Goal: Navigation & Orientation: Find specific page/section

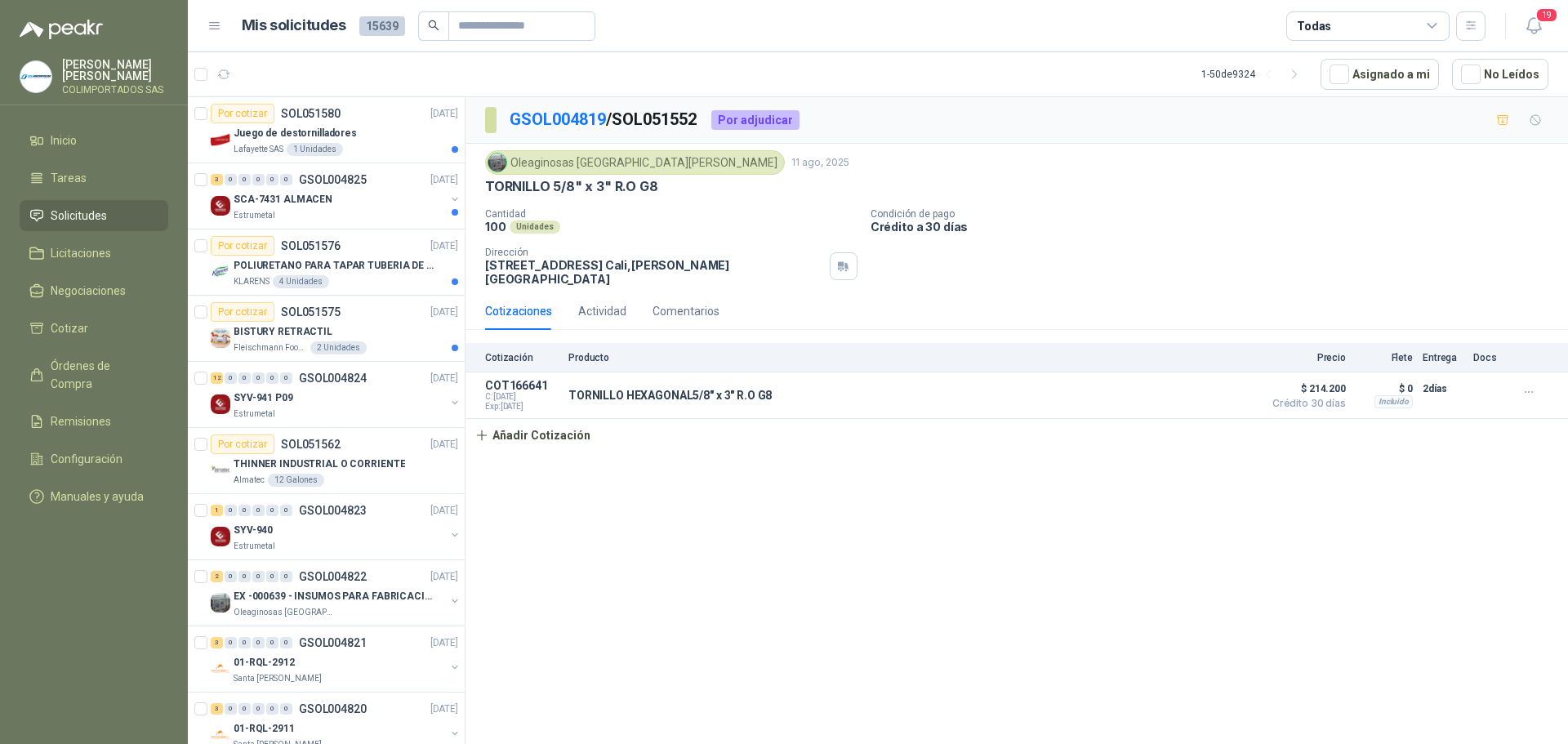
scroll to position [490, 2]
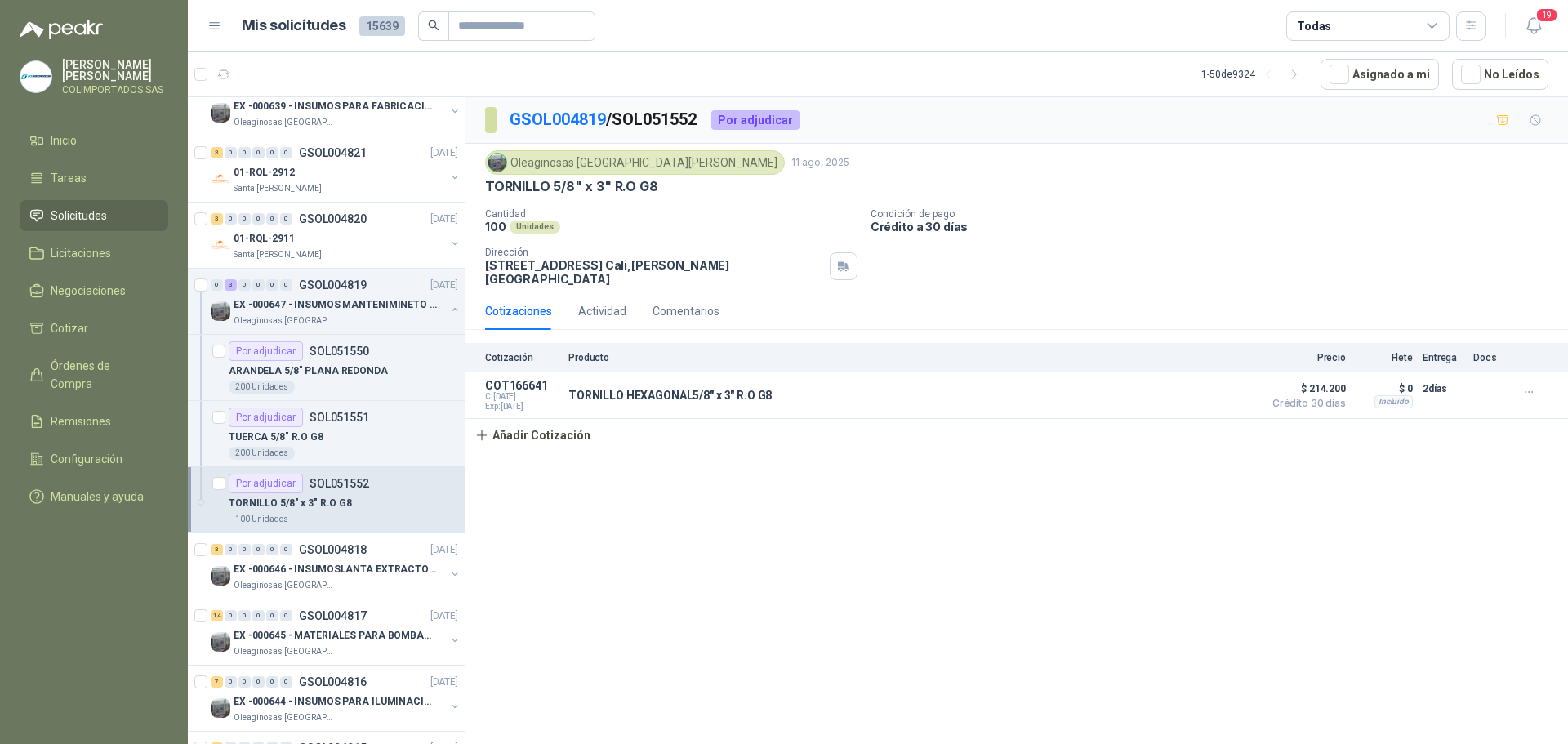
click at [81, 210] on span "Solicitudes" at bounding box center [78, 215] width 56 height 18
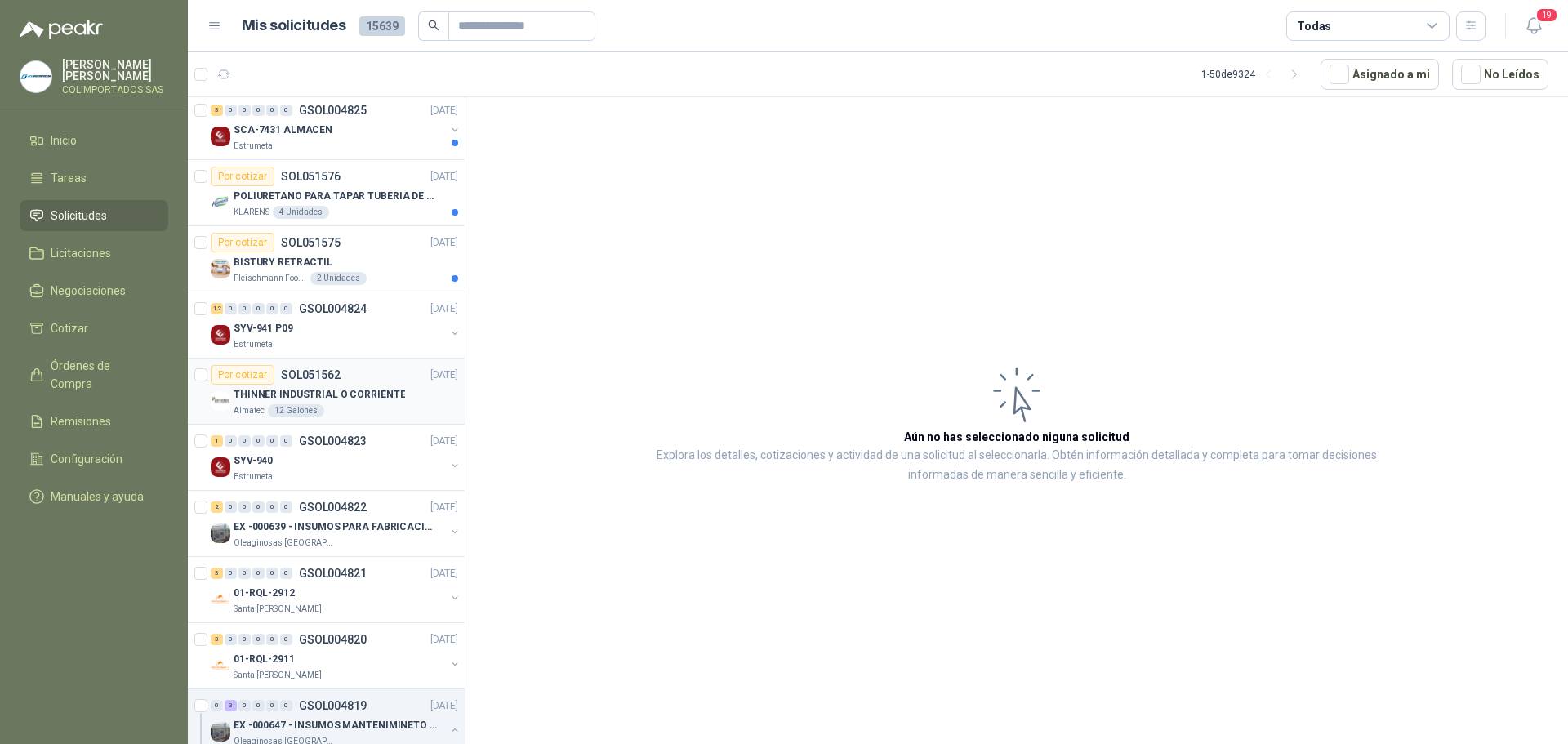
scroll to position [0, 2]
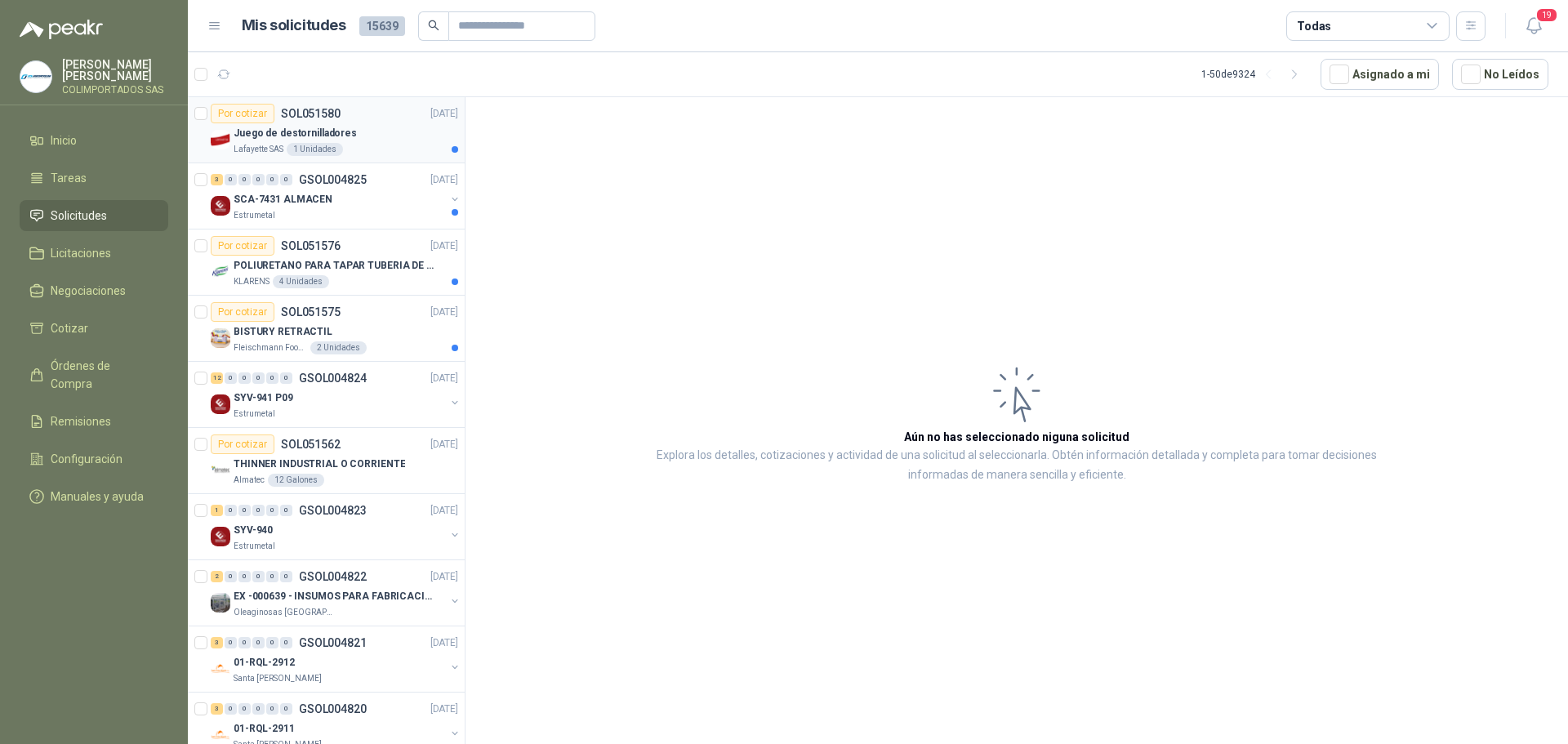
click at [378, 130] on div "Juego de destornilladores" at bounding box center [346, 133] width 225 height 19
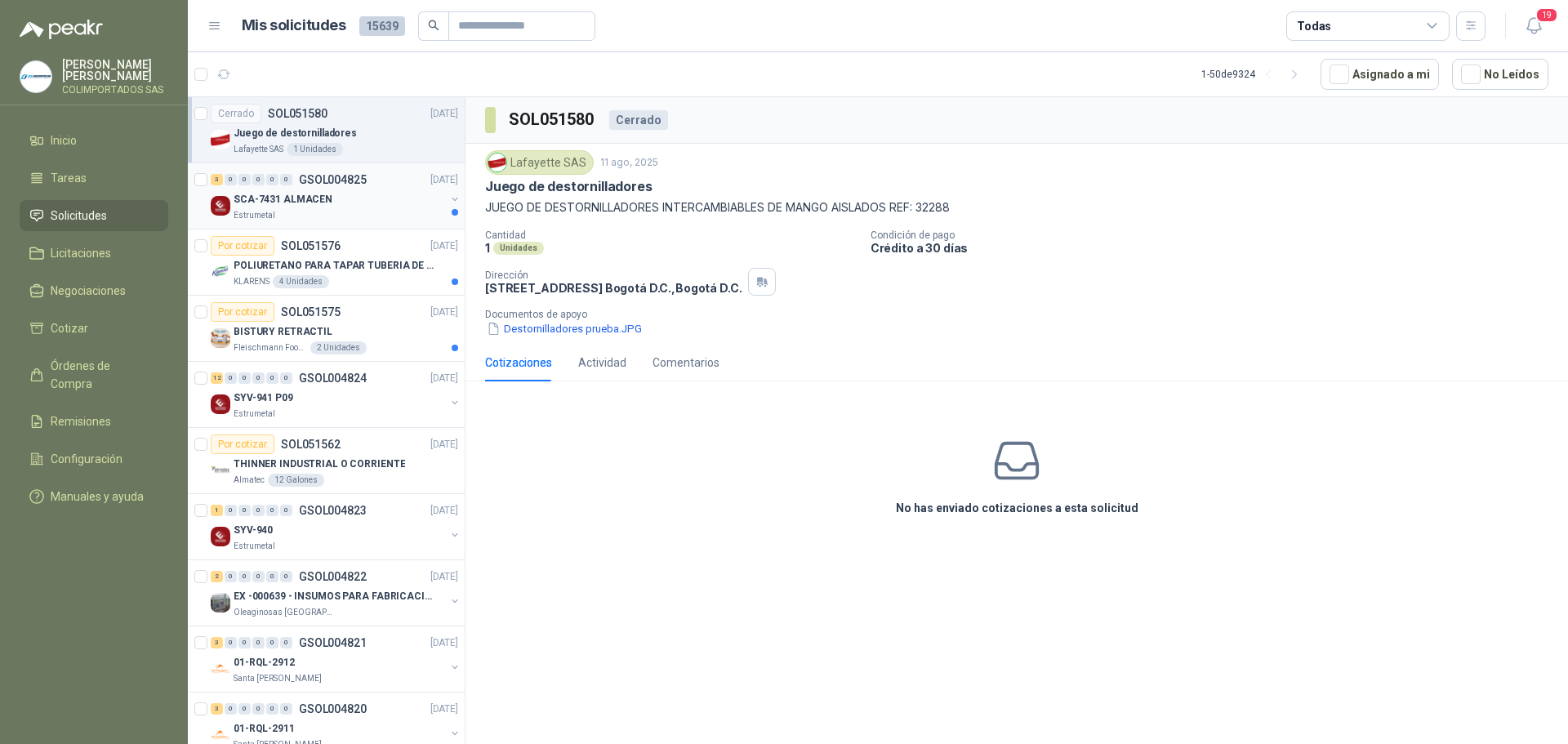
click at [299, 198] on p "SCA-7431 ALMACEN" at bounding box center [282, 199] width 99 height 15
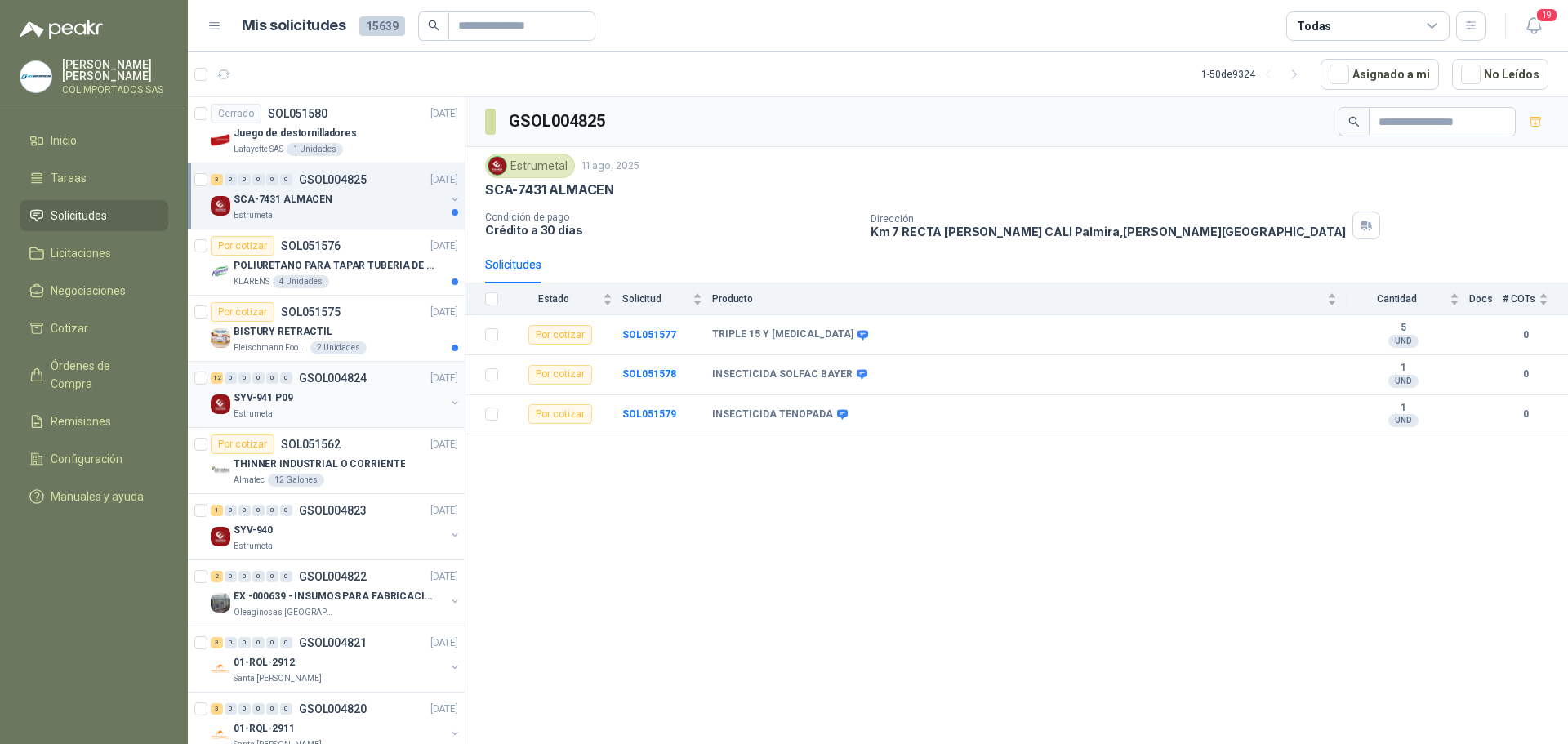
click at [327, 403] on div "SYV-941 P09" at bounding box center [339, 397] width 212 height 19
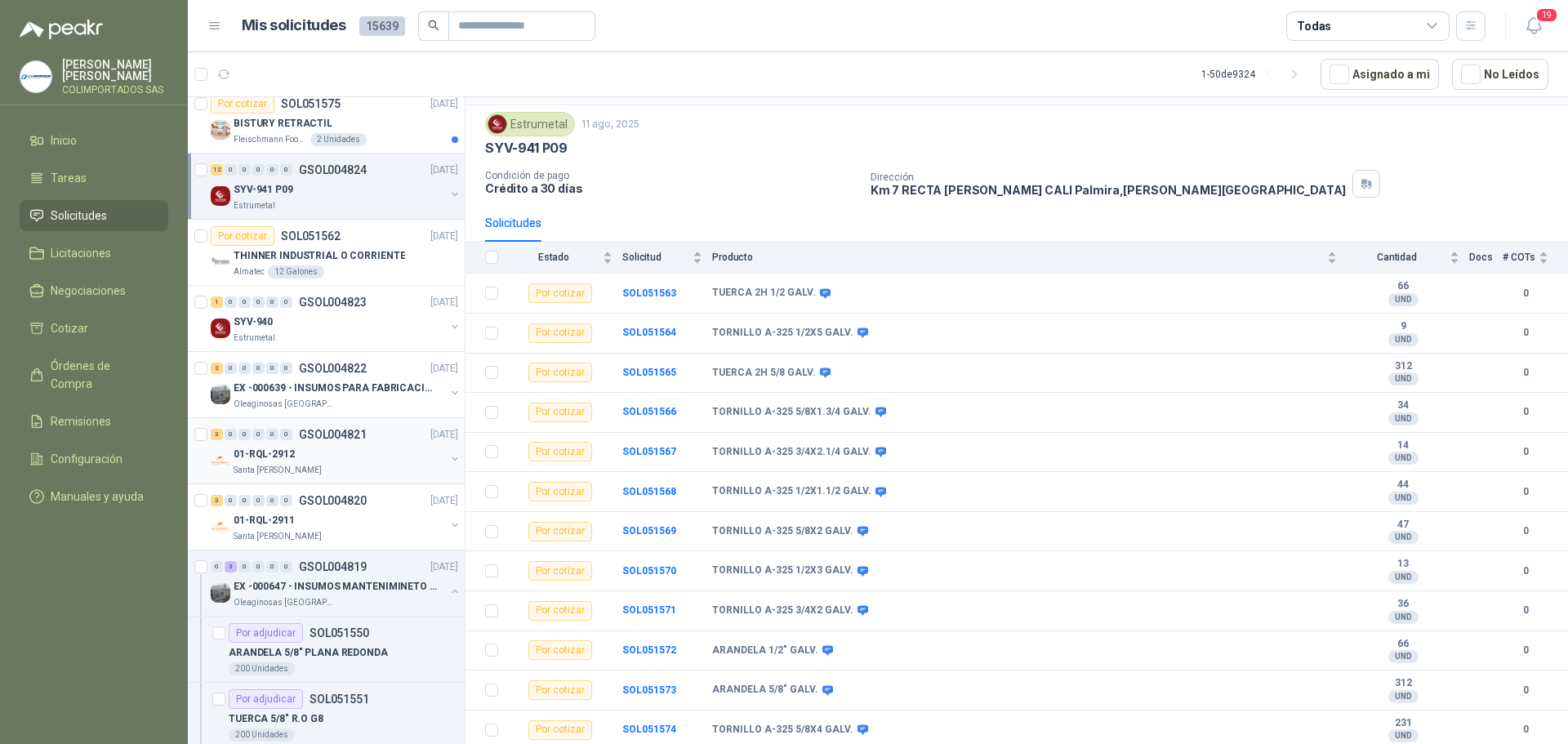
scroll to position [245, 2]
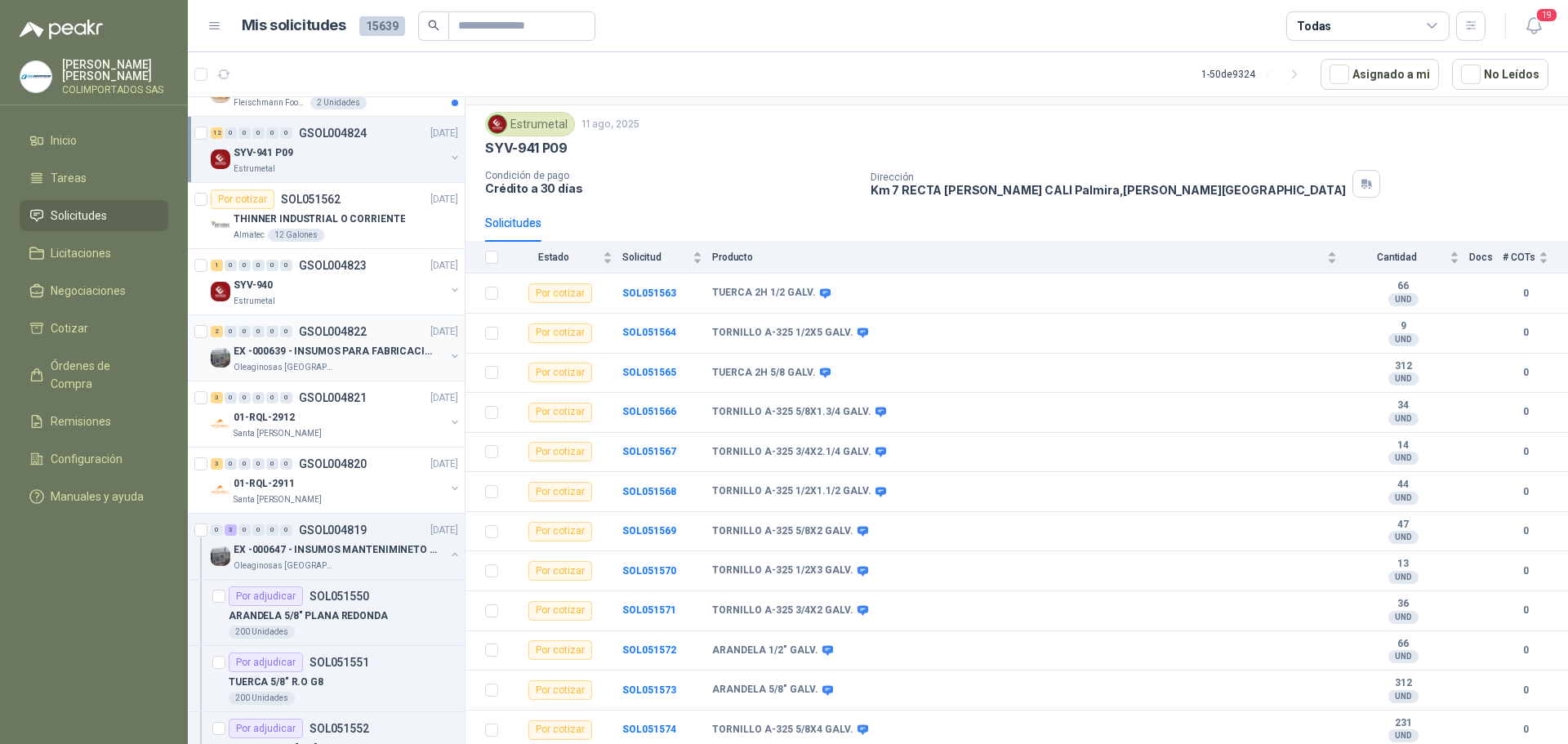
click at [325, 342] on div "EX -000639 - INSUMOS PARA FABRICACION DE MALLA TAM" at bounding box center [339, 351] width 212 height 19
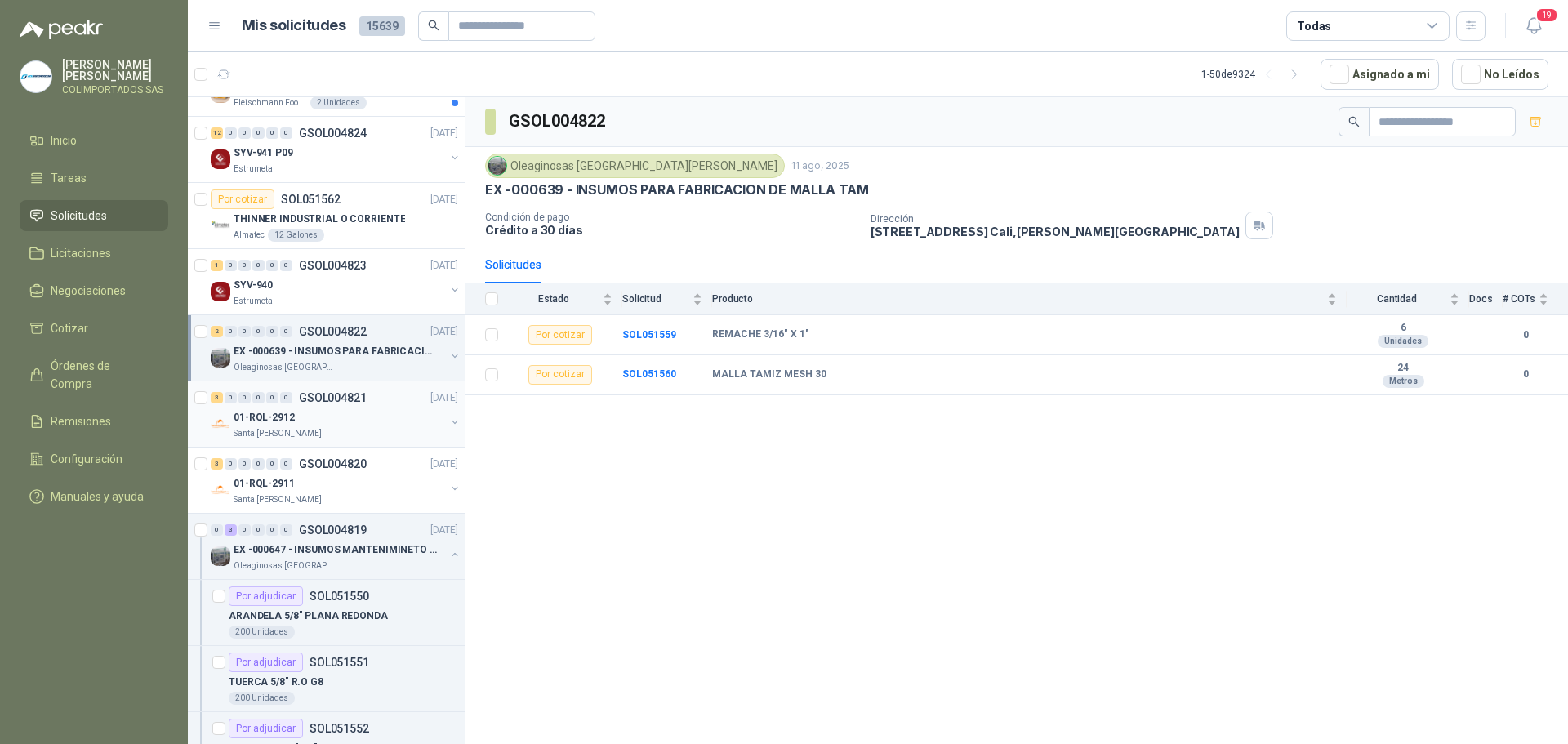
click at [307, 432] on div "Santa [PERSON_NAME]" at bounding box center [339, 434] width 212 height 13
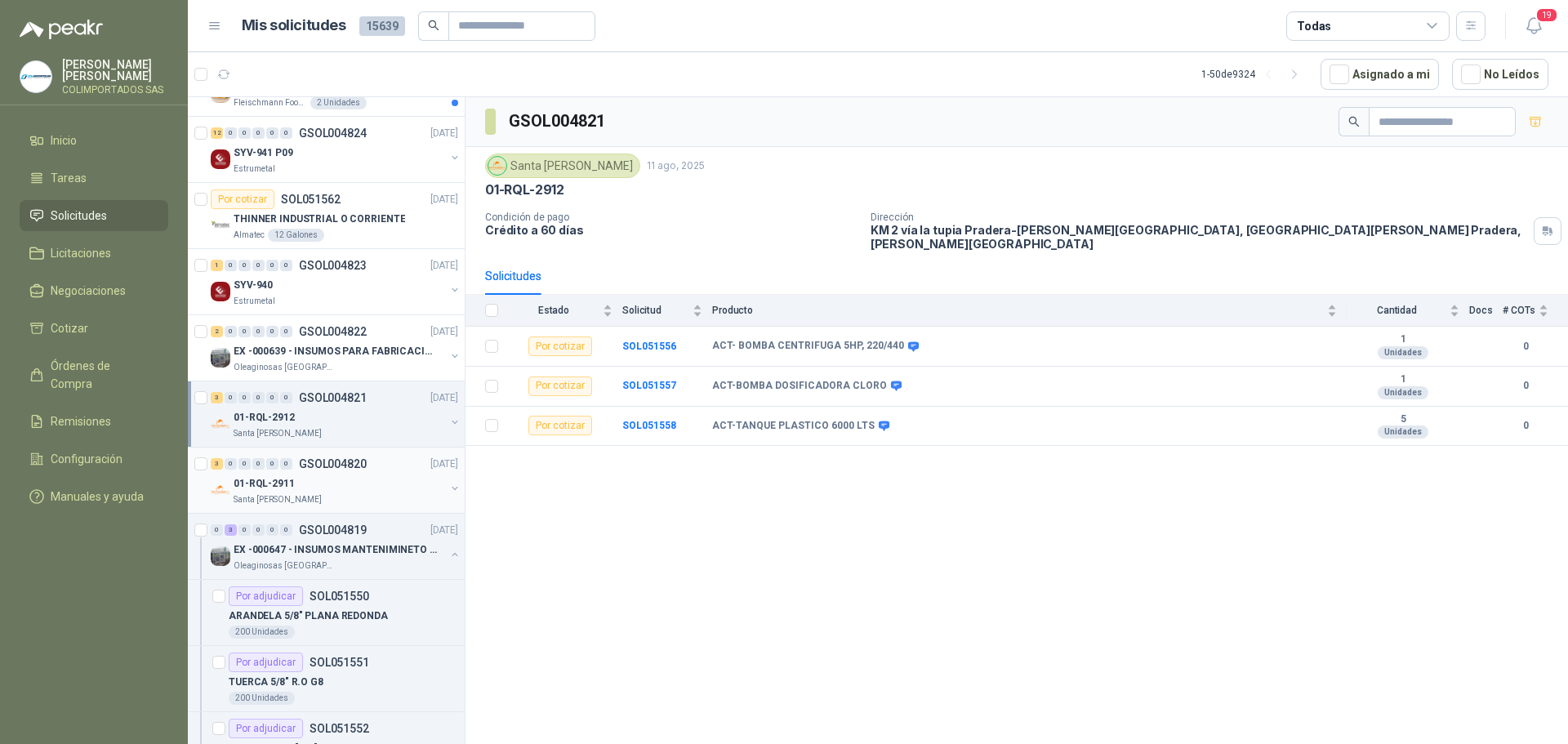
click at [300, 472] on div "3 0 0 0 0 0 GSOL004820 [DATE]" at bounding box center [336, 463] width 251 height 19
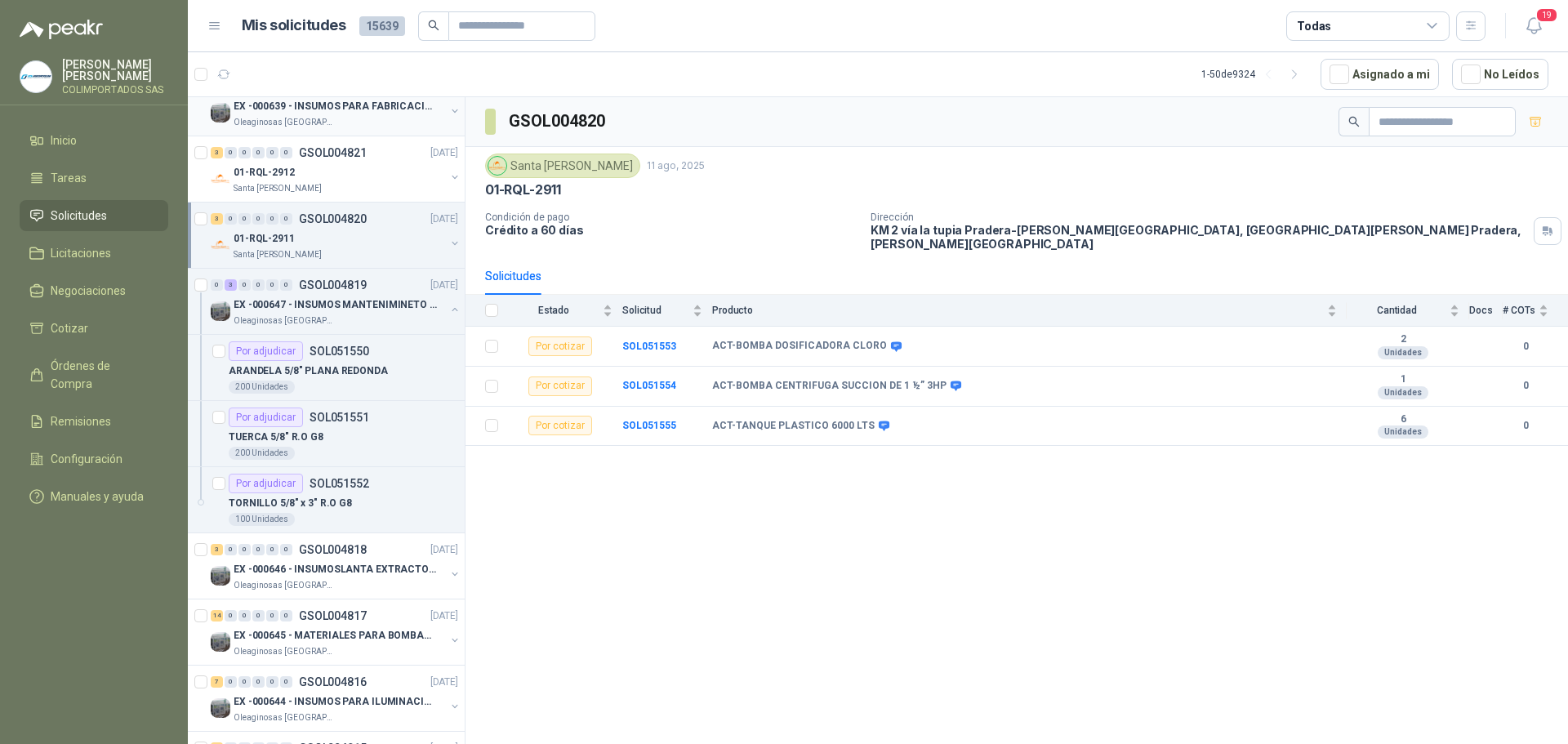
scroll to position [572, 2]
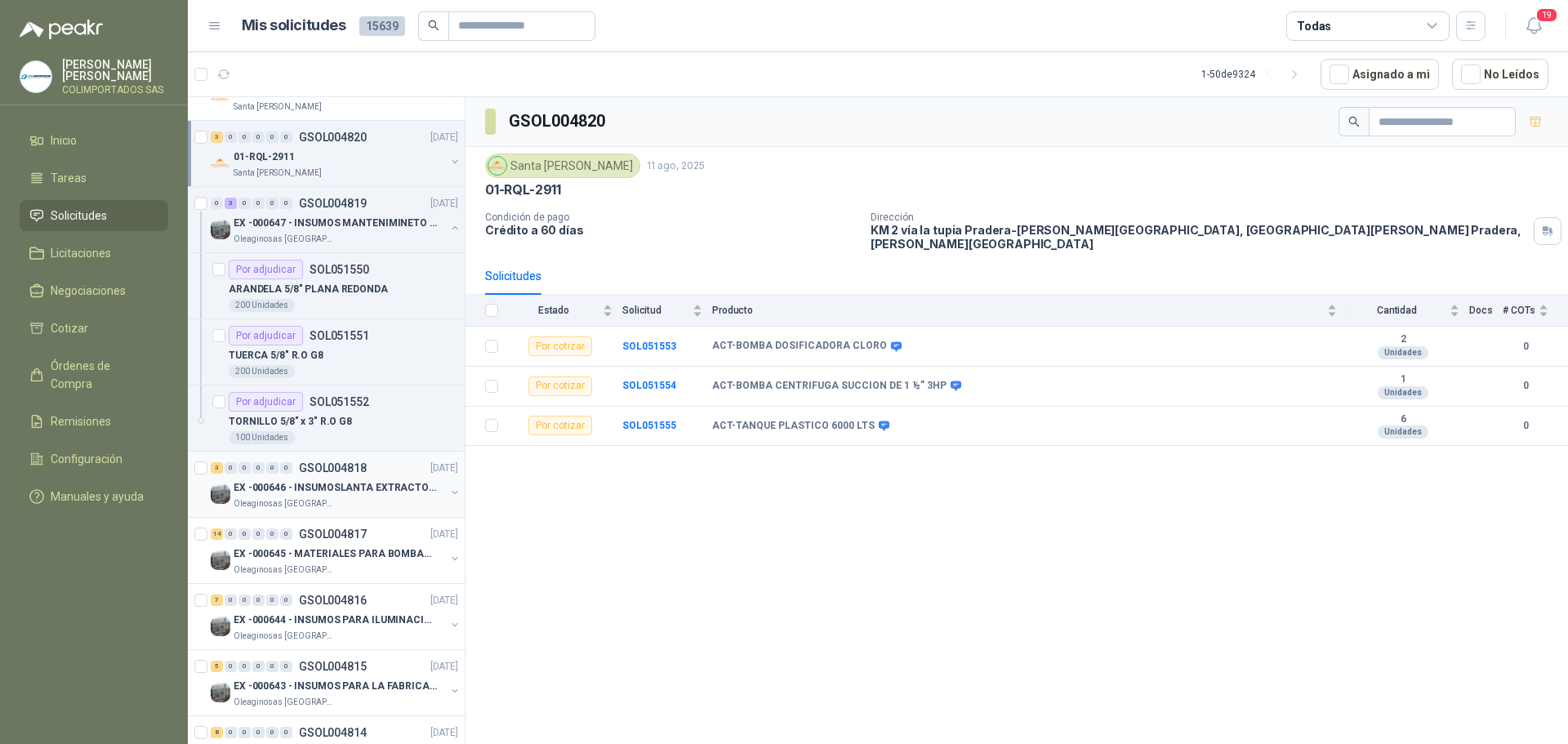
click at [341, 490] on p "EX -000646 - INSUMOSLANTA EXTRACTORA" at bounding box center [335, 488] width 203 height 15
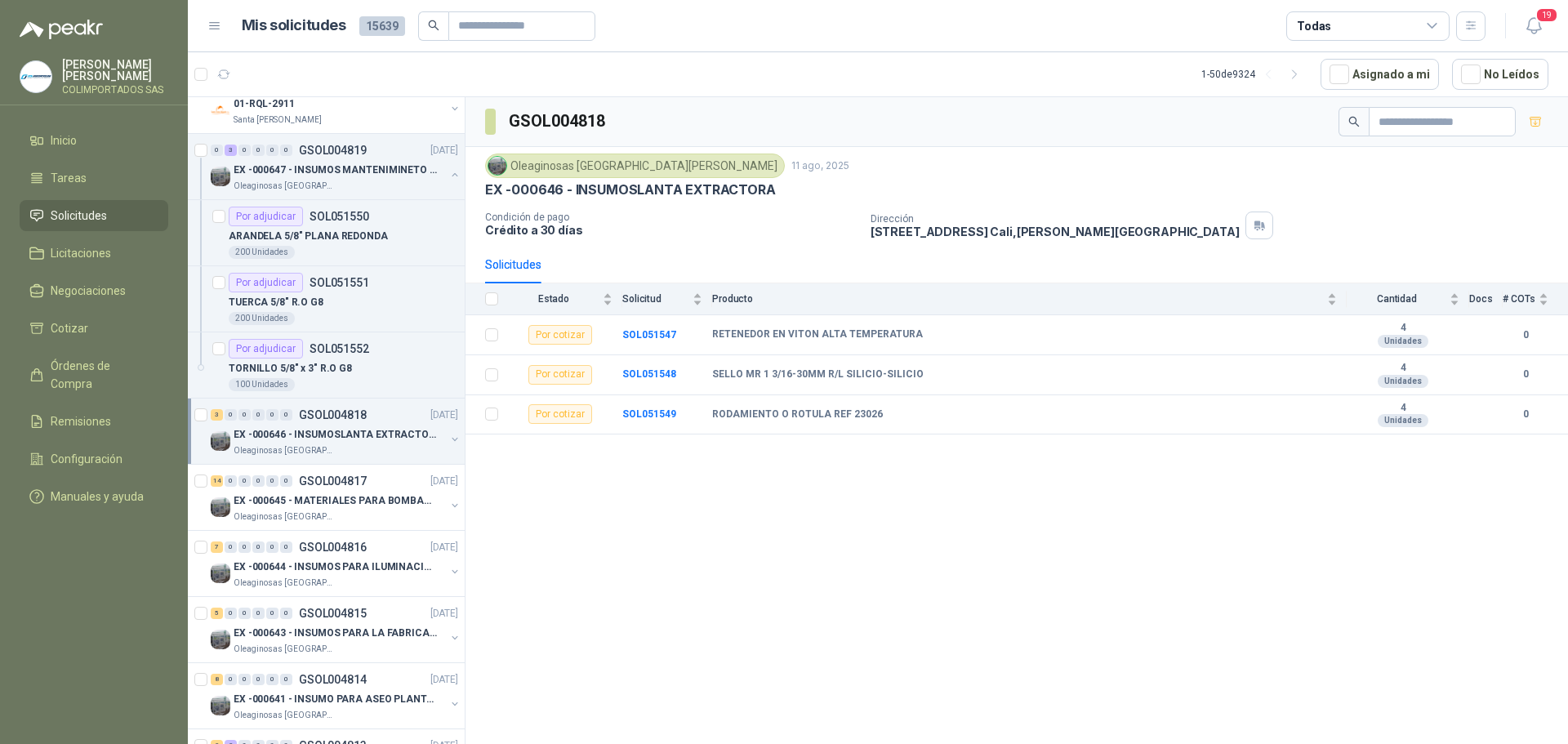
scroll to position [653, 2]
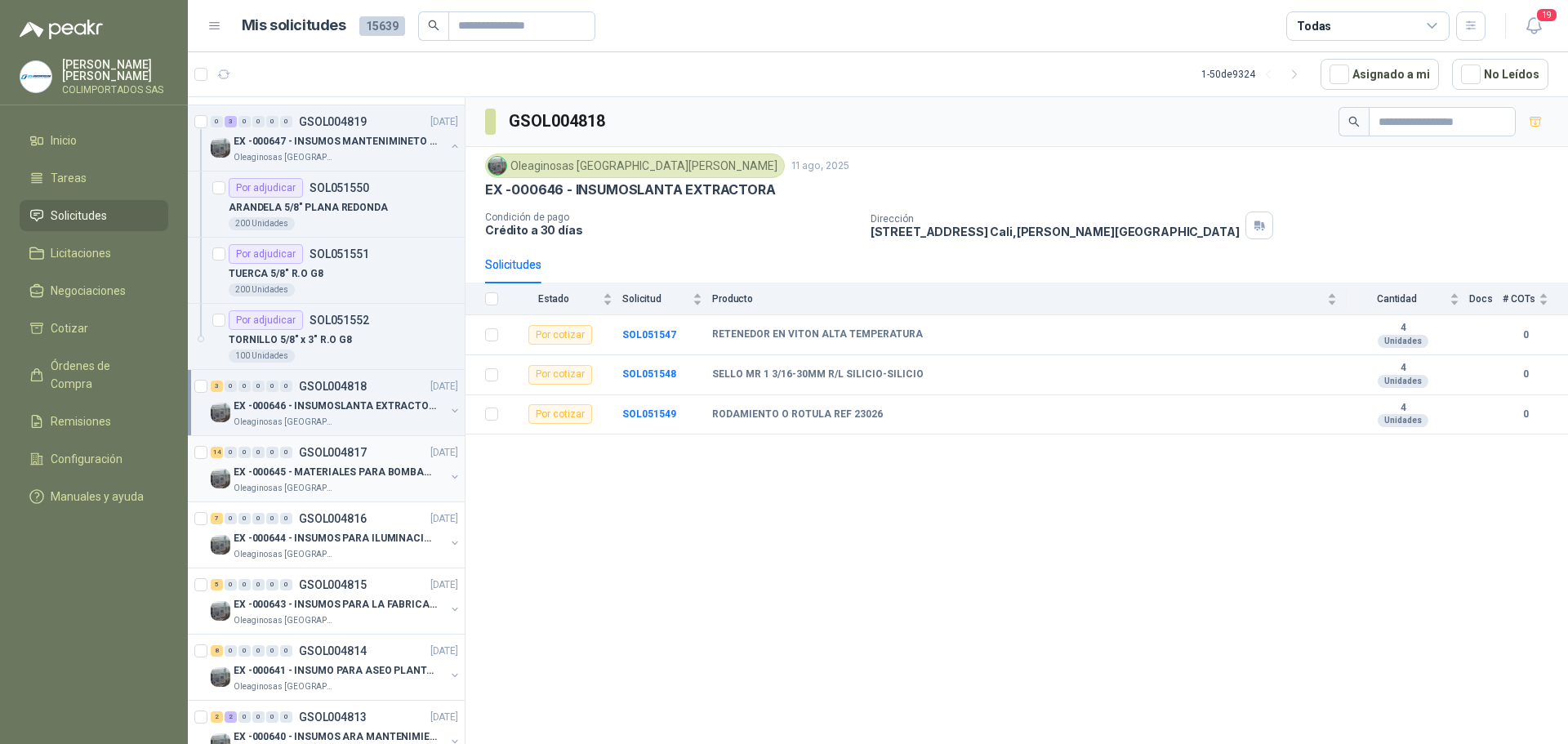
click at [325, 472] on p "EX -000645 - MATERIALES PARA BOMBAS STANDBY PLANTA" at bounding box center [335, 472] width 203 height 15
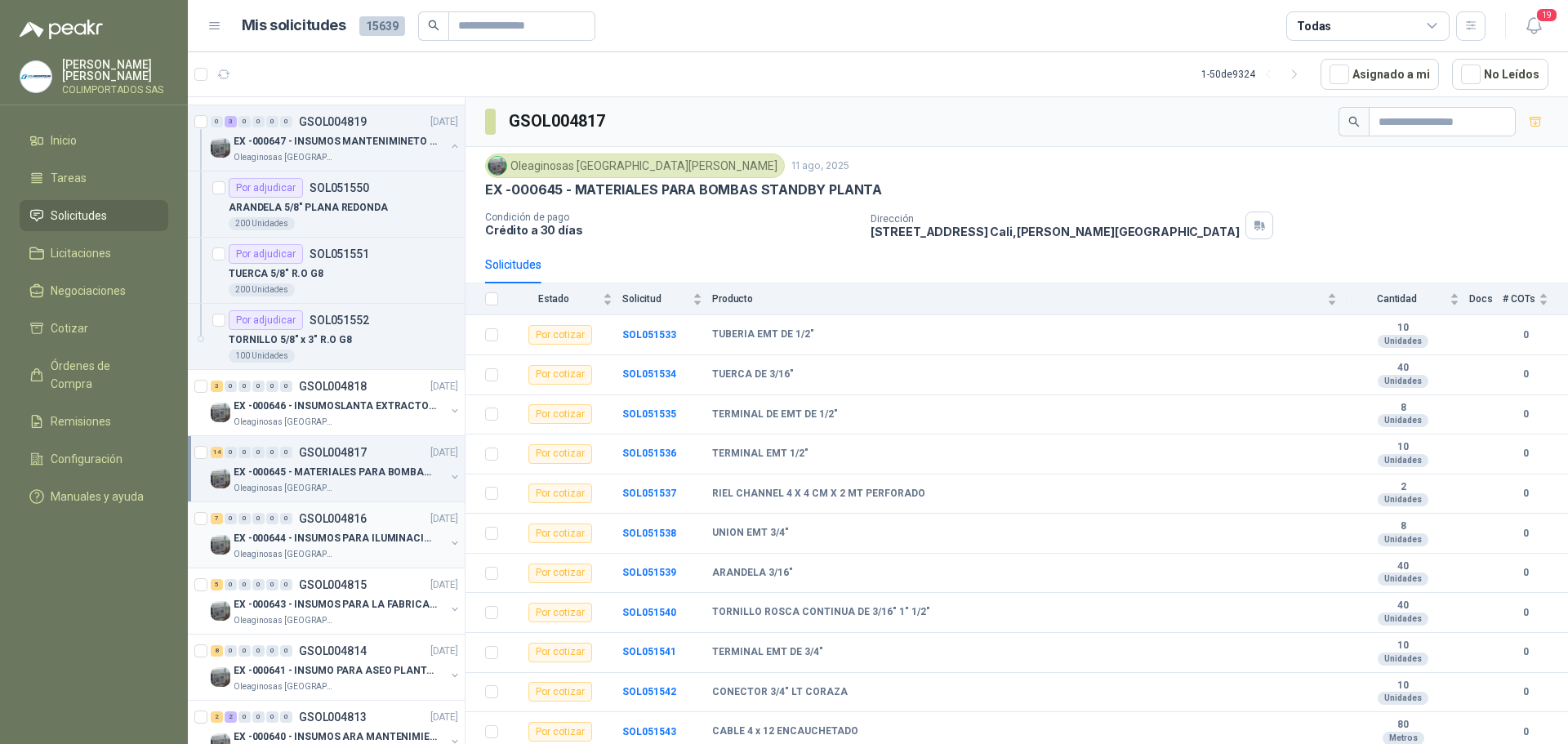
click at [325, 533] on p "EX -000644 - INSUMOS PARA ILUMINACIONN ZONA DE CLA" at bounding box center [335, 539] width 203 height 15
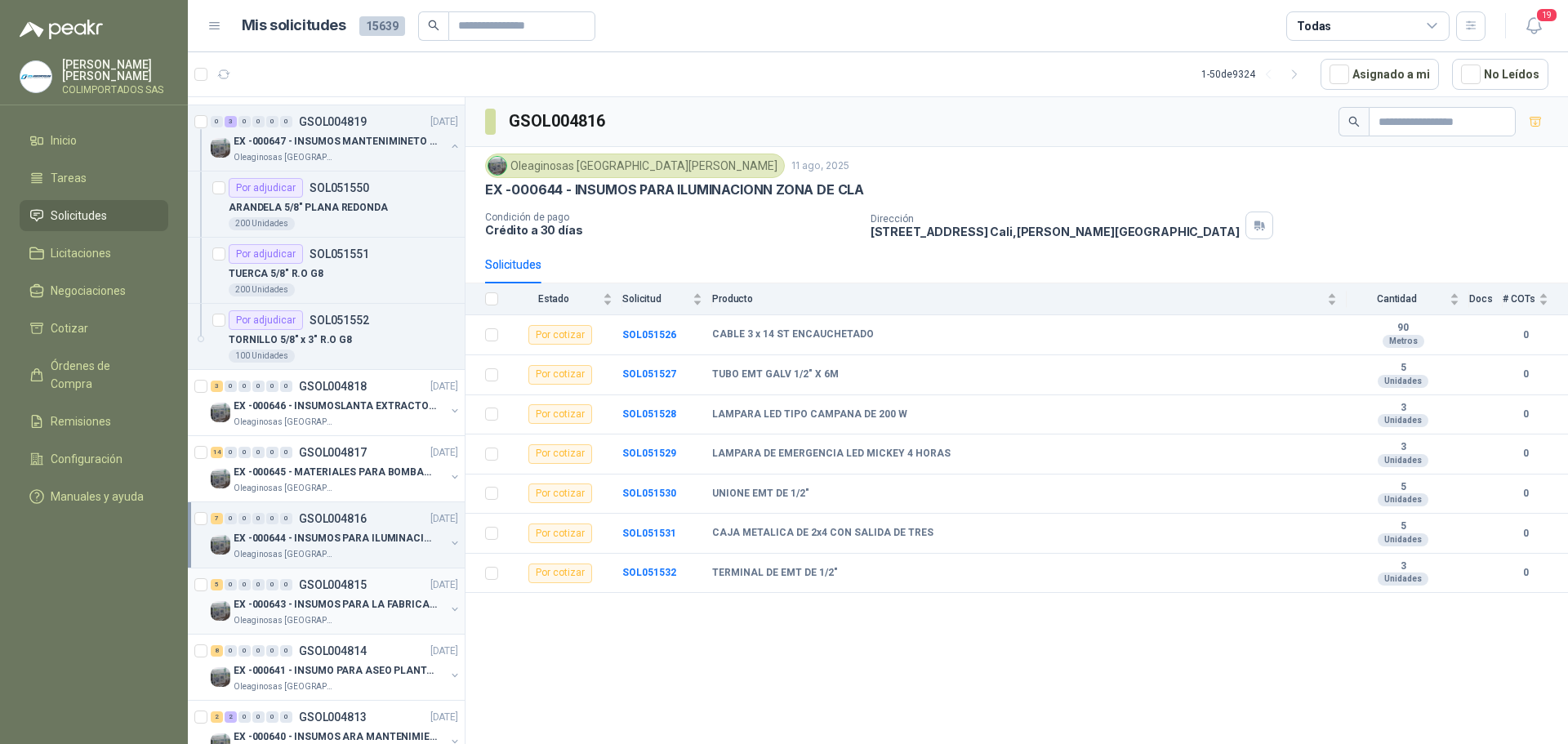
click at [294, 586] on div "5 0 0 0 0 0 GSOL004815" at bounding box center [288, 585] width 156 height 11
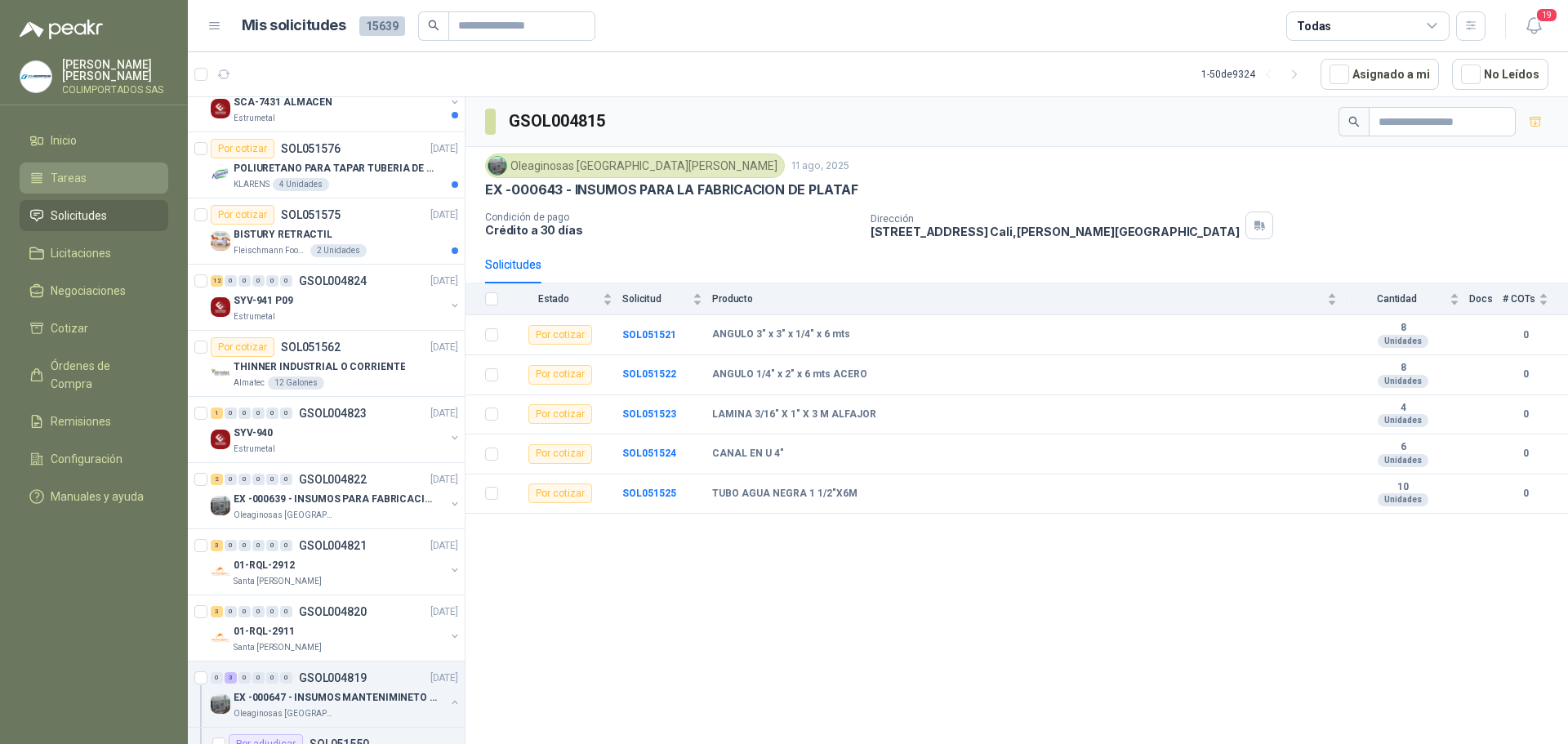
scroll to position [81, 2]
